Goal: Task Accomplishment & Management: Manage account settings

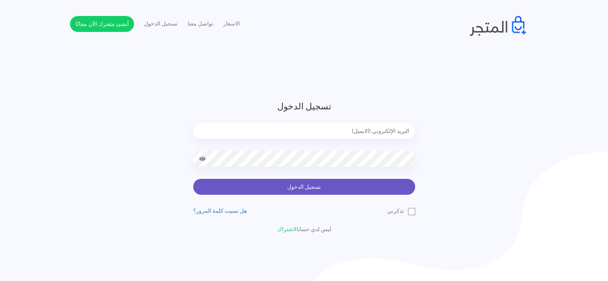
type input "[EMAIL_ADDRESS][DOMAIN_NAME]"
click at [384, 188] on button "تسجيل الدخول" at bounding box center [304, 187] width 222 height 16
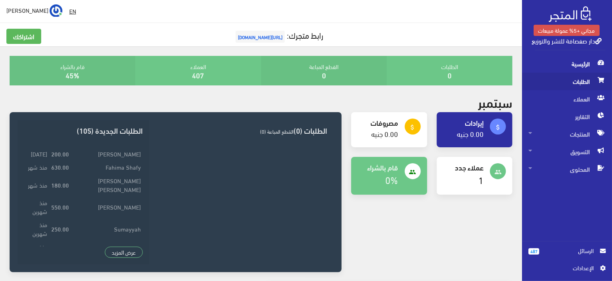
click at [591, 82] on span "الطلبات" at bounding box center [566, 82] width 77 height 18
